Goal: Navigation & Orientation: Go to known website

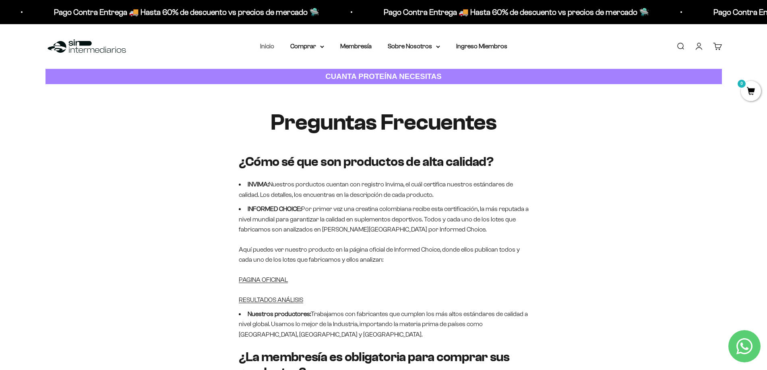
click at [272, 45] on link "Inicio" at bounding box center [267, 46] width 14 height 7
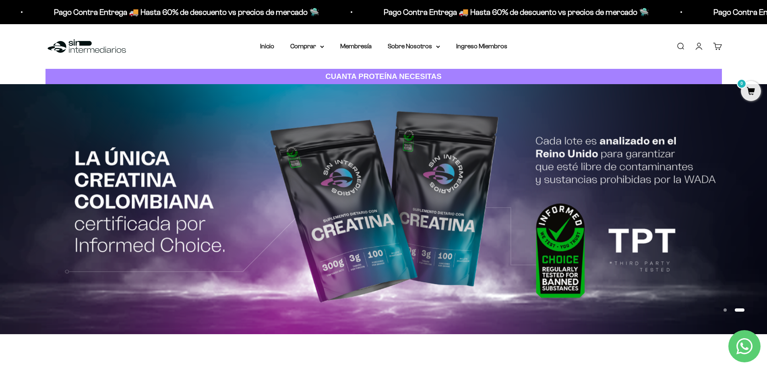
click at [756, 94] on span "0" at bounding box center [751, 91] width 20 height 20
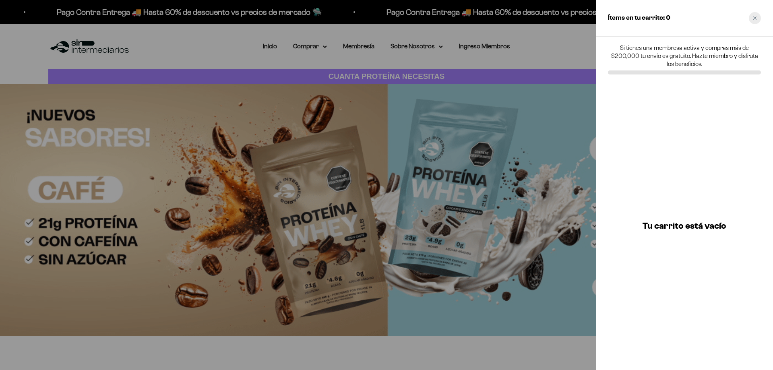
click at [753, 20] on icon "Close cart" at bounding box center [755, 18] width 4 height 4
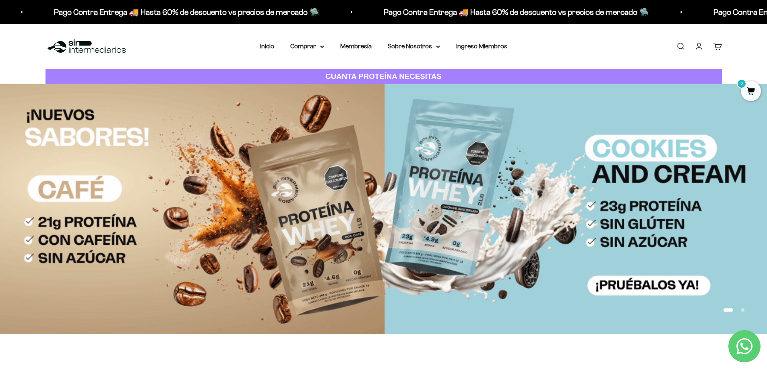
click at [95, 49] on img at bounding box center [87, 46] width 83 height 17
